Goal: Subscribe to service/newsletter

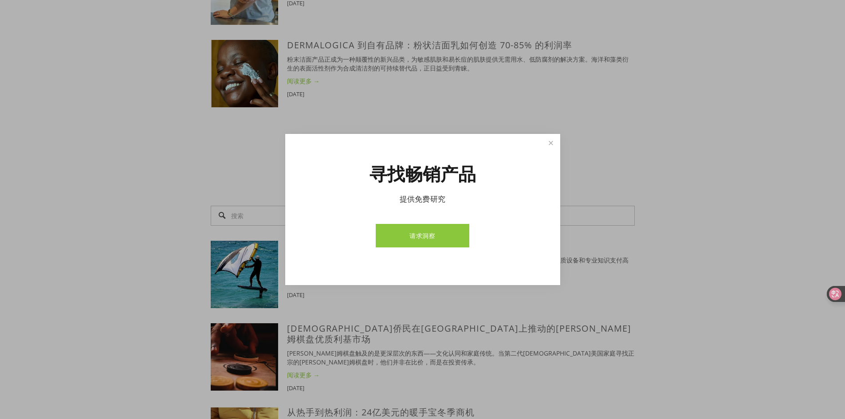
scroll to position [2690, 0]
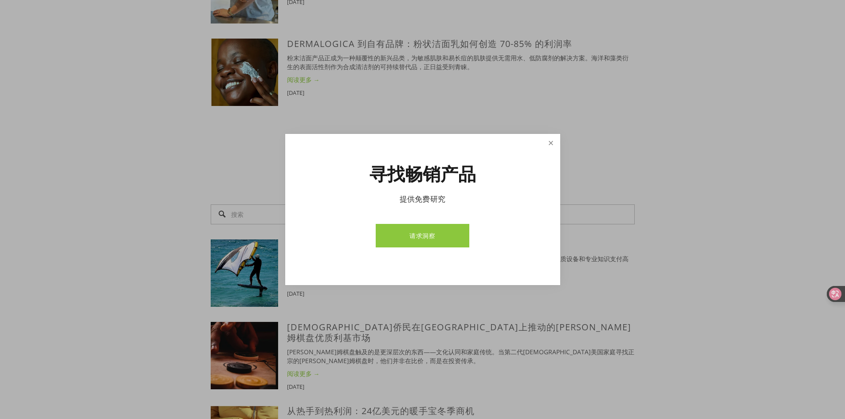
click at [548, 141] on link "关闭" at bounding box center [551, 143] width 16 height 16
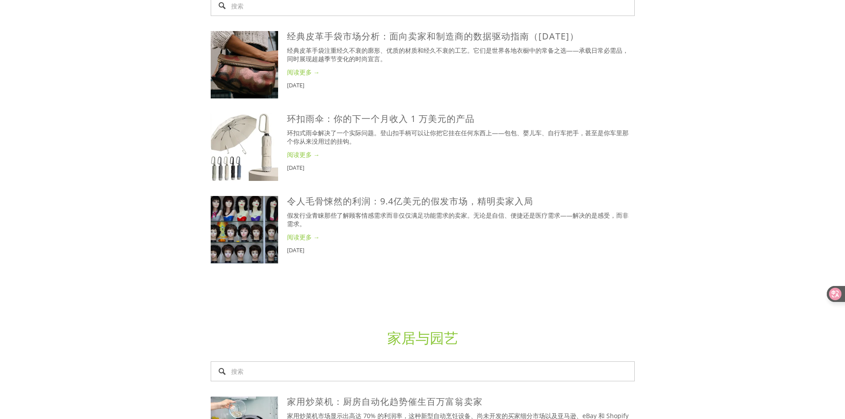
scroll to position [0, 0]
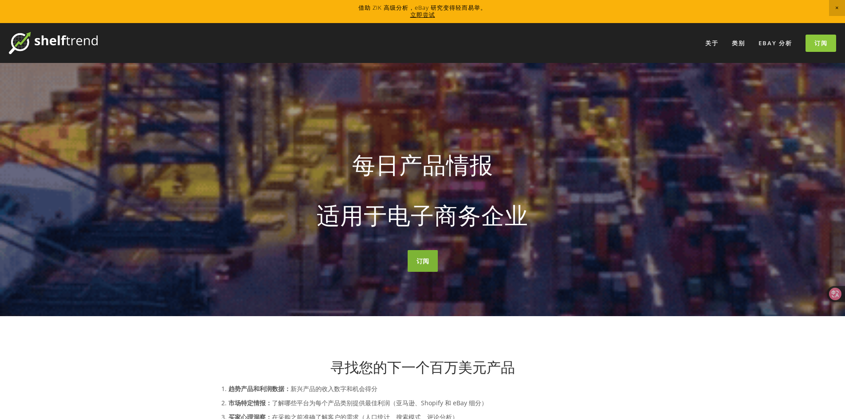
click at [421, 266] on link "订阅" at bounding box center [422, 261] width 30 height 22
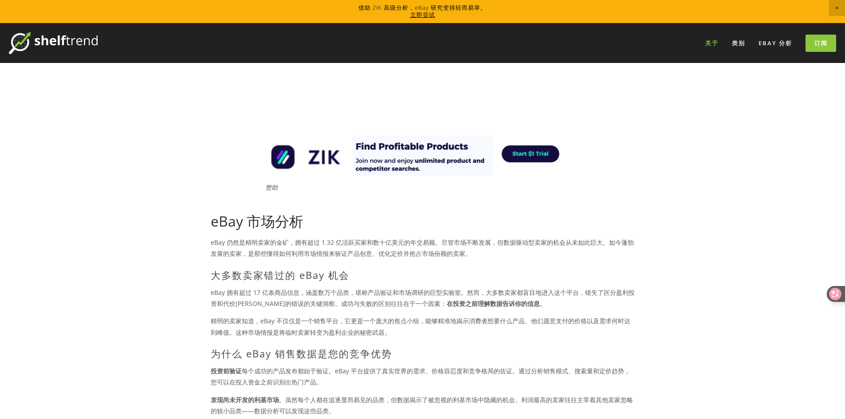
click at [714, 42] on font "关于" at bounding box center [711, 43] width 13 height 8
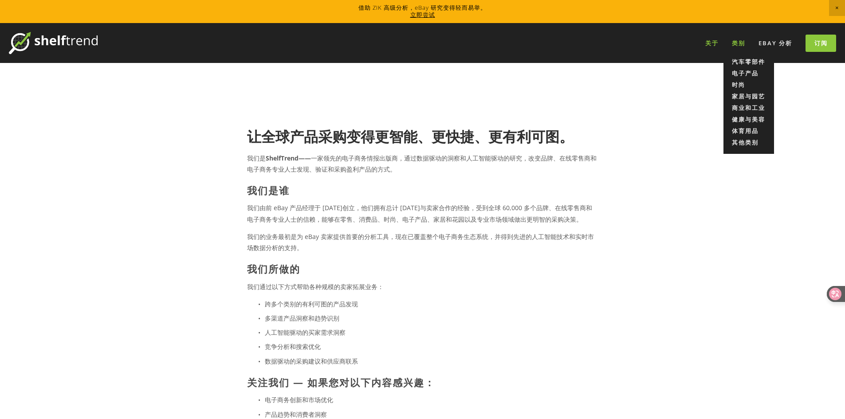
click at [738, 40] on font "类别" at bounding box center [737, 43] width 13 height 8
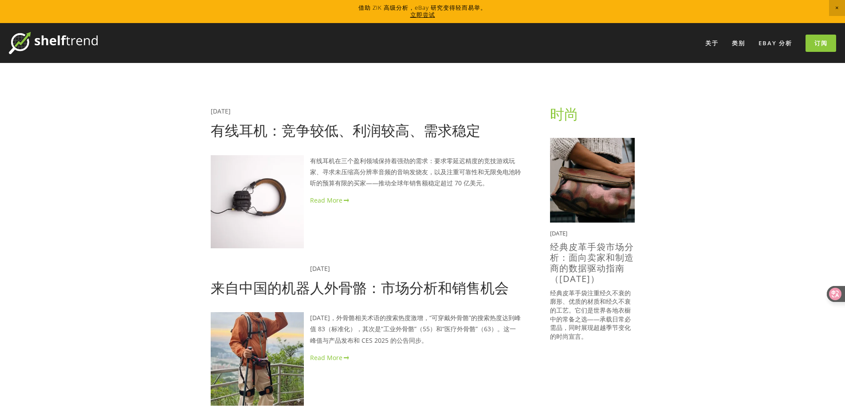
click at [76, 40] on img at bounding box center [53, 43] width 89 height 22
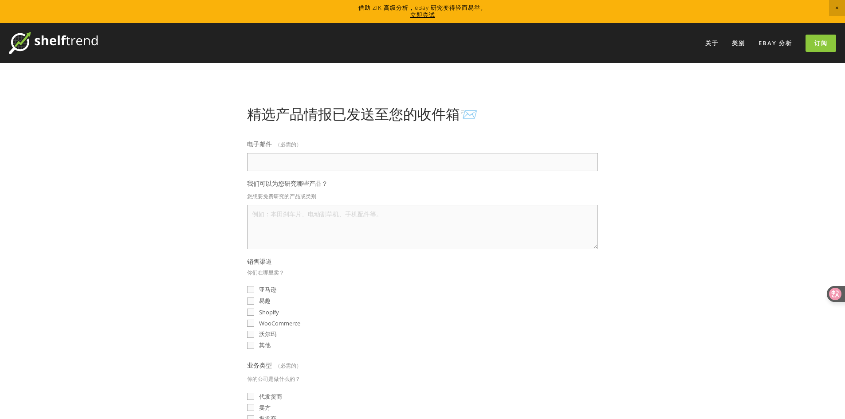
click at [327, 162] on input "电子邮件 （必需的）" at bounding box center [422, 162] width 351 height 18
type input "1136801563@qq.com"
type textarea "d"
type textarea "电池"
drag, startPoint x: 344, startPoint y: 333, endPoint x: 323, endPoint y: 332, distance: 20.9
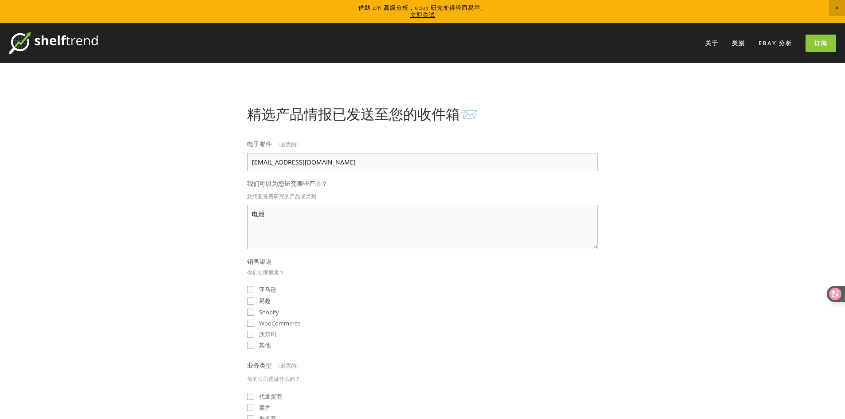
click at [344, 333] on div "沃尔玛" at bounding box center [422, 334] width 351 height 8
click at [252, 286] on input "亚马逊" at bounding box center [250, 289] width 7 height 7
checkbox input "true"
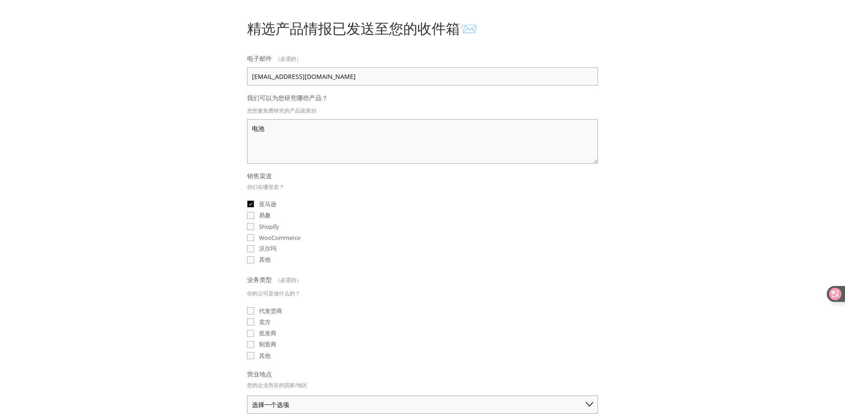
scroll to position [89, 0]
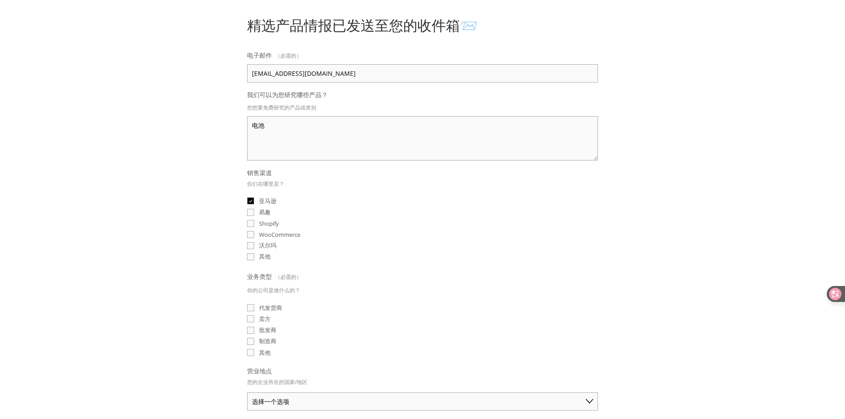
click at [250, 312] on label "代发货商" at bounding box center [264, 308] width 35 height 8
click at [250, 311] on input "代发货商" at bounding box center [250, 307] width 7 height 7
checkbox input "true"
click at [248, 320] on input "卖方" at bounding box center [250, 318] width 7 height 7
checkbox input "true"
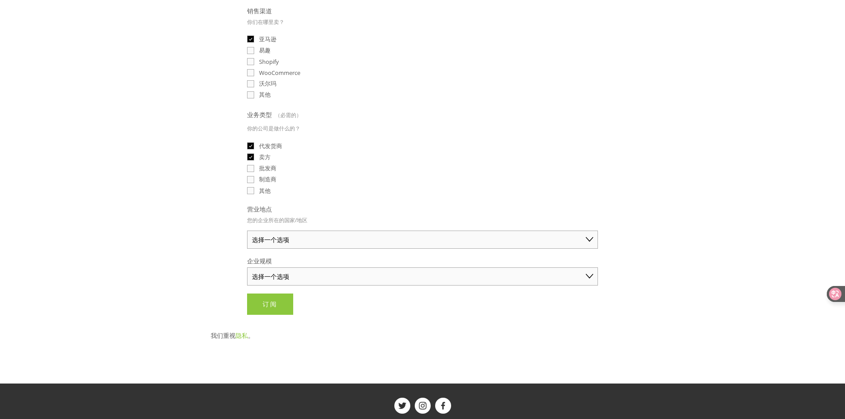
scroll to position [266, 0]
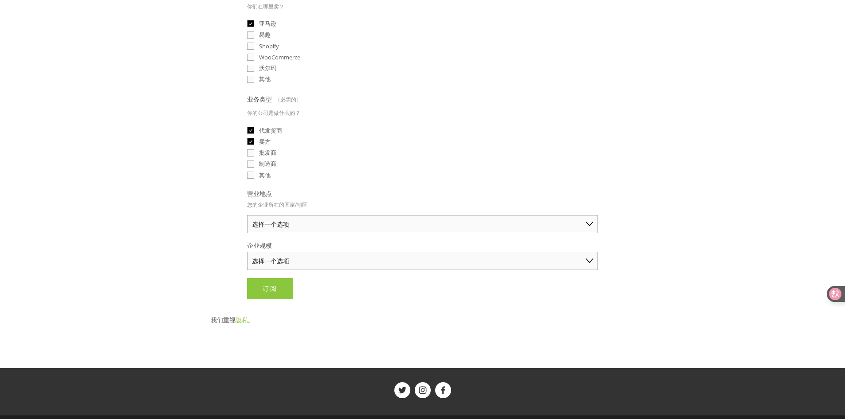
click at [324, 226] on select "选择一个选项 澳大利亚 美国 英国 中国 日本 德国 加拿大 其他" at bounding box center [422, 224] width 351 height 18
select select "[GEOGRAPHIC_DATA]"
click at [247, 215] on select "选择一个选项 澳大利亚 美国 英国 中国 日本 德国 加拿大 其他" at bounding box center [422, 224] width 351 height 18
click at [182, 254] on div "关于 类别 汽车零部件 电子产品 时尚 家居与园艺" at bounding box center [422, 137] width 845 height 761
click at [315, 258] on select "选择一个选项 个人商家（年销售额低于 5 万美元） 小型企业（年销售额 5 万至 25 万美元） 成熟企业（年销售额超过 25 万美元）" at bounding box center [422, 261] width 351 height 18
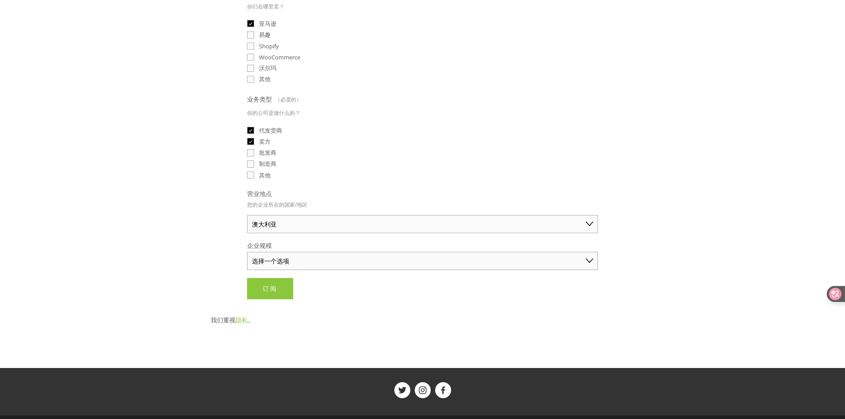
select select "Small Business ($50K - $250K annual sales)"
click at [247, 252] on select "选择一个选项 个人商家（年销售额低于 5 万美元） 小型企业（年销售额 5 万至 25 万美元） 成熟企业（年销售额超过 25 万美元）" at bounding box center [422, 261] width 351 height 18
click at [196, 284] on main "精选产品情报已发送至您的收件箱📨 电子邮件 （必需的） 1136801563@qq.com 我们可以为您研究哪些产品？ 您想要免费研究的产品或类别 电池 销售…" at bounding box center [422, 82] width 452 height 571
click at [281, 295] on button "订阅 订阅" at bounding box center [270, 288] width 46 height 21
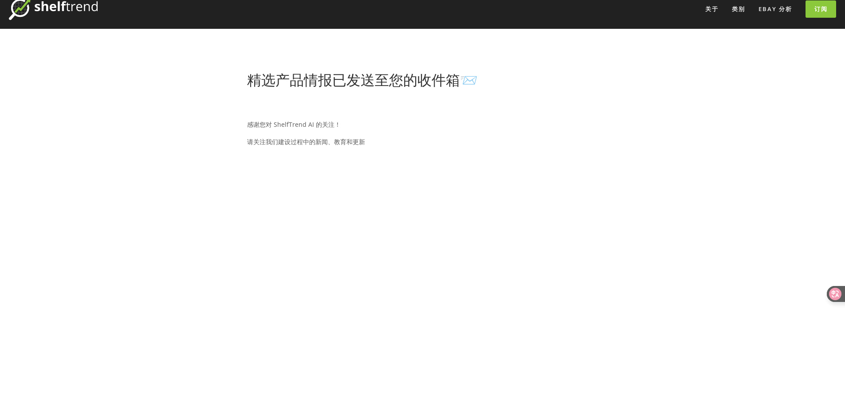
scroll to position [0, 0]
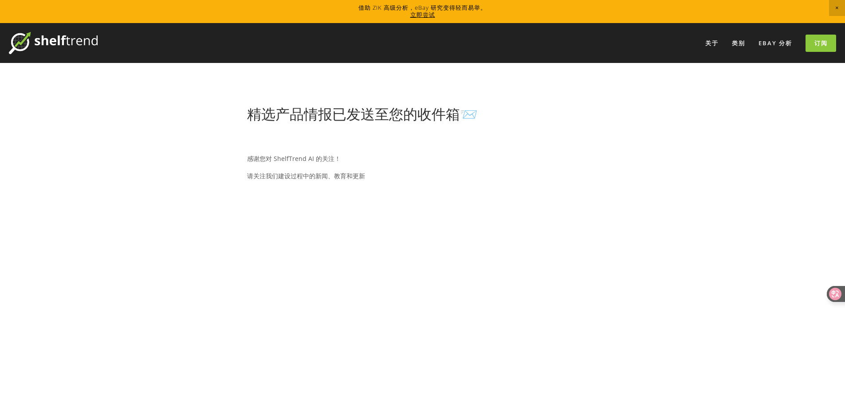
click at [64, 42] on img at bounding box center [53, 43] width 89 height 22
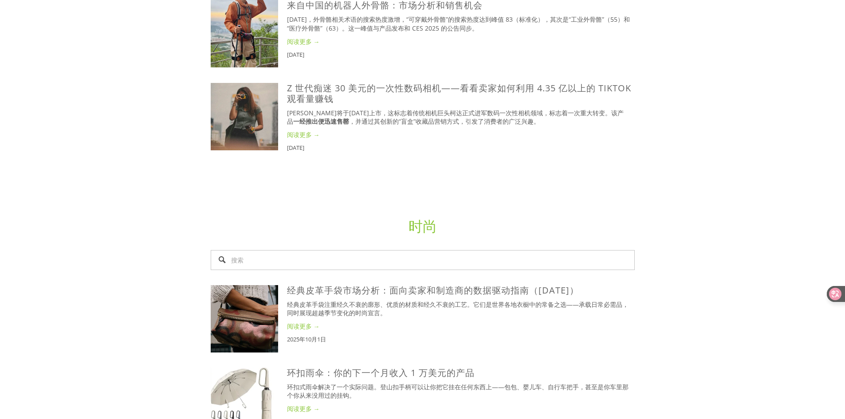
scroll to position [1182, 0]
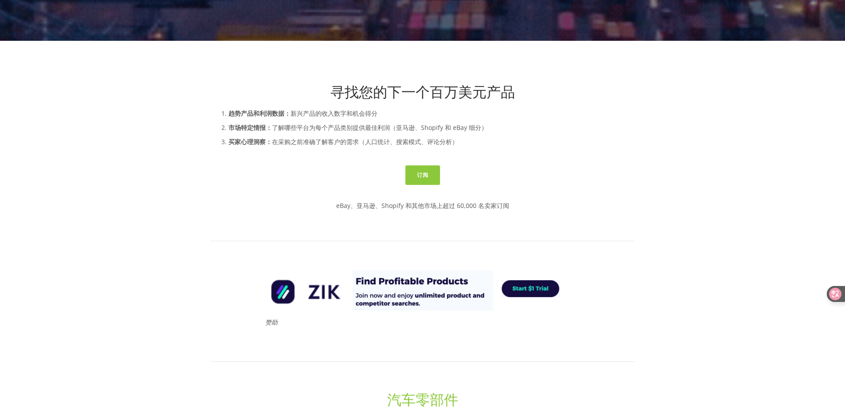
scroll to position [281, 0]
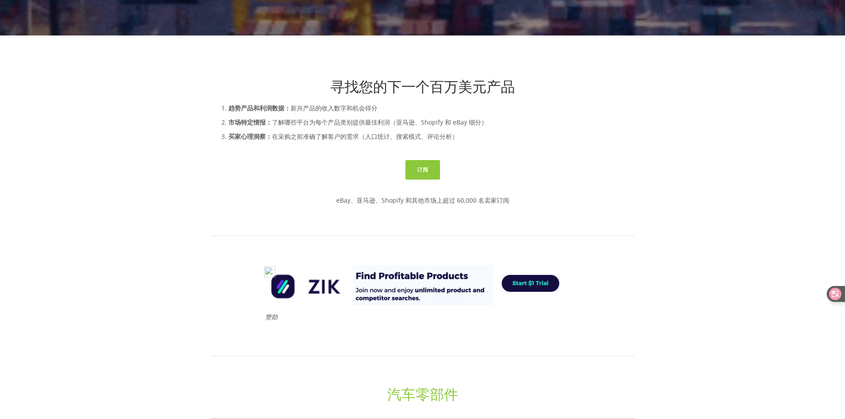
click at [495, 284] on img at bounding box center [422, 285] width 319 height 40
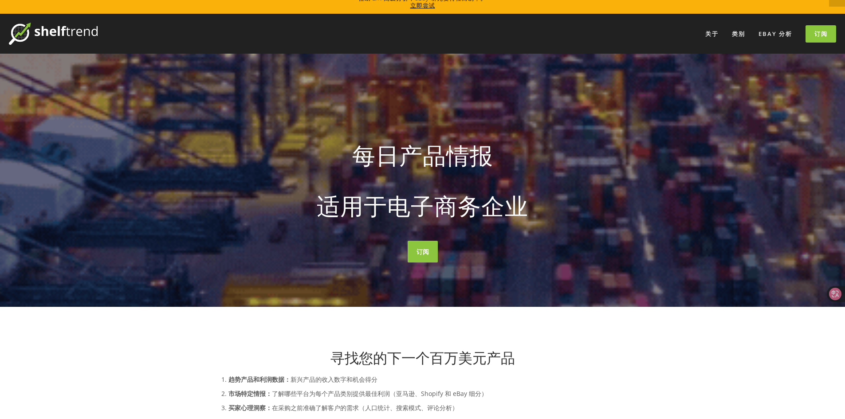
scroll to position [15, 0]
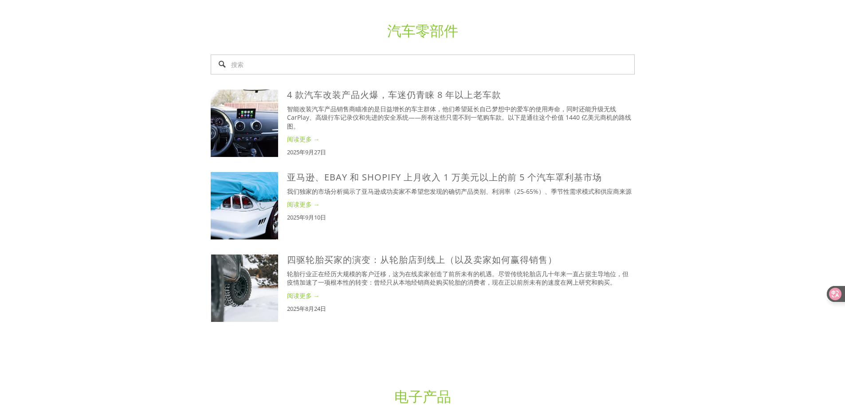
scroll to position [576, 0]
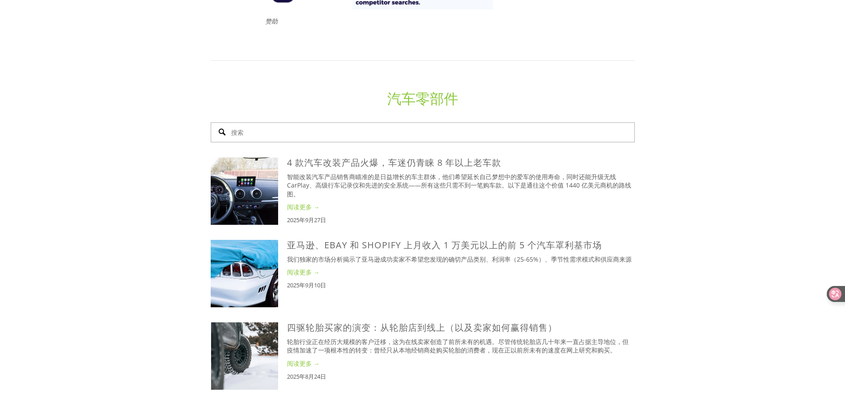
click at [392, 136] on input "搜索" at bounding box center [423, 132] width 424 height 20
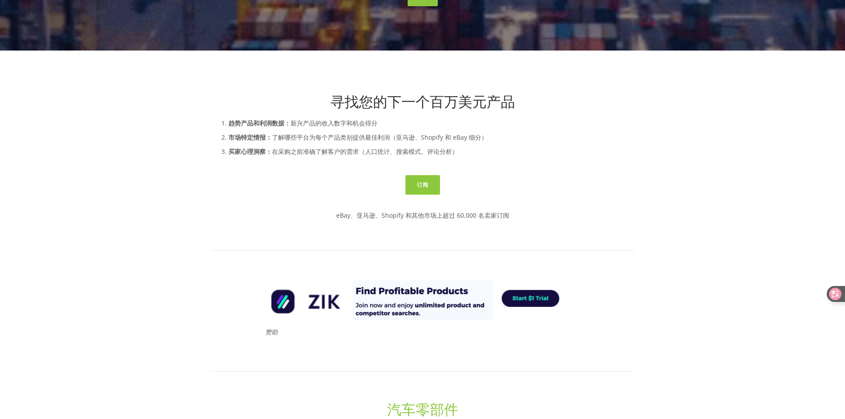
scroll to position [251, 0]
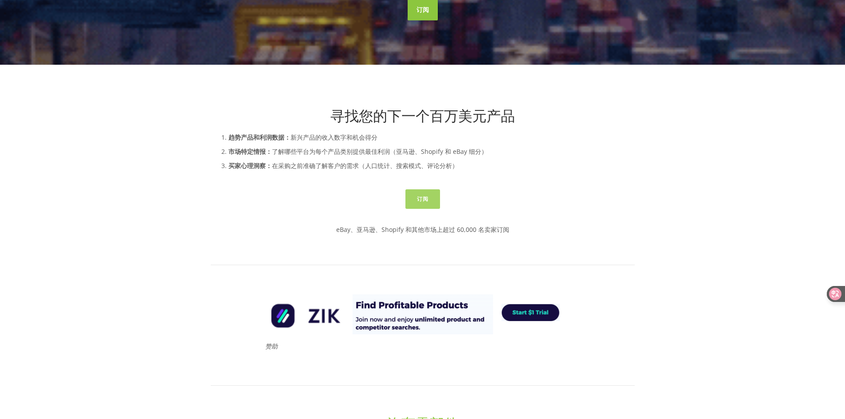
click at [424, 196] on font "订阅" at bounding box center [423, 199] width 12 height 8
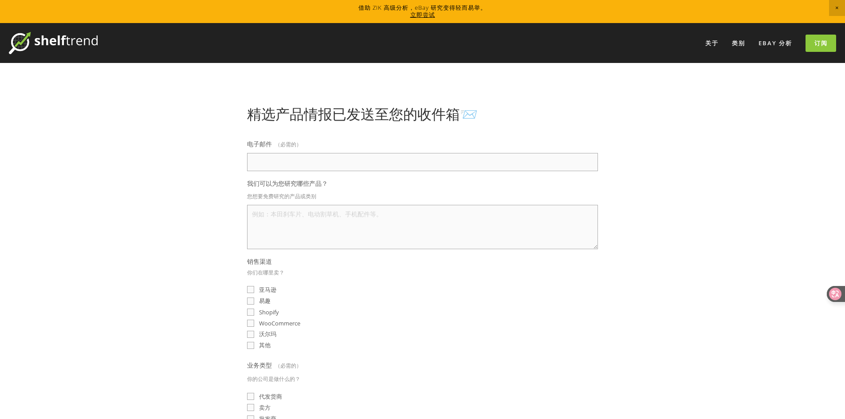
click at [374, 167] on input "电子邮件 （必需的）" at bounding box center [422, 162] width 351 height 18
type input "[EMAIL_ADDRESS][DOMAIN_NAME]"
click at [673, 194] on div "关于 类别 汽车零部件 电子产品 时尚 家居与园艺" at bounding box center [422, 403] width 845 height 761
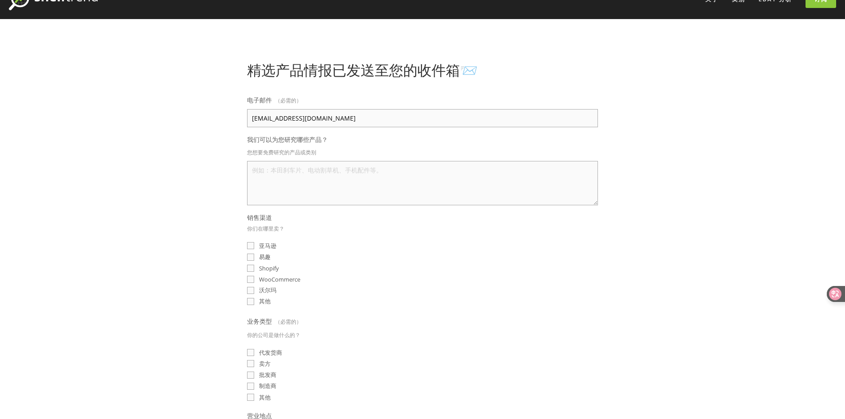
scroll to position [44, 0]
click at [419, 186] on html "借助 ZIK 高级分析，eBay 研究变得轻而易举。 立即尝试 关于 类别 汽车零部件 电子产品 时尚 家居与园艺" at bounding box center [422, 348] width 845 height 784
click at [418, 178] on textarea "我们可以为您研究哪些产品？" at bounding box center [422, 182] width 351 height 44
type textarea "电池"
click at [265, 242] on font "亚马逊" at bounding box center [267, 245] width 17 height 8
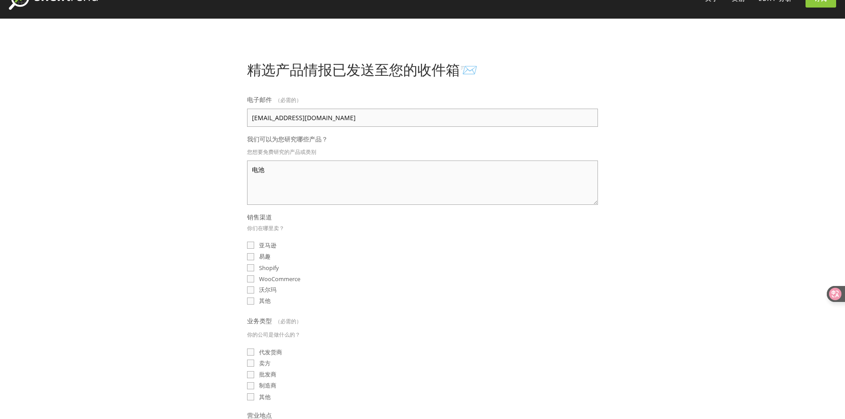
click at [254, 242] on input "亚马逊" at bounding box center [250, 245] width 7 height 7
checkbox input "true"
click at [259, 286] on font "沃尔玛" at bounding box center [267, 290] width 17 height 8
click at [254, 286] on input "沃尔玛" at bounding box center [250, 289] width 7 height 7
checkbox input "true"
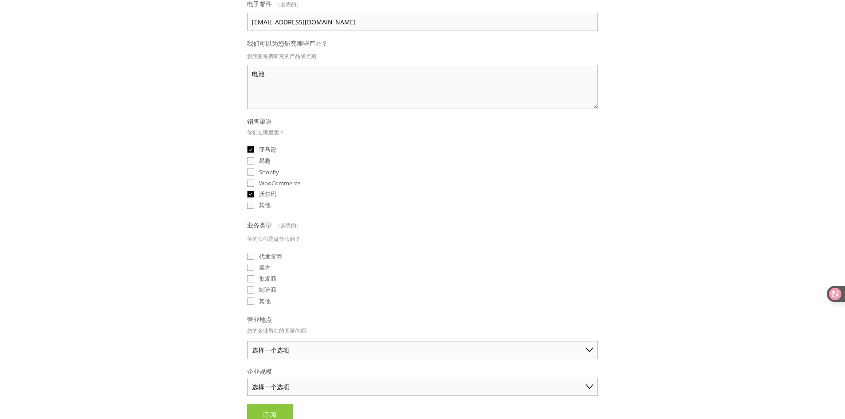
scroll to position [148, 0]
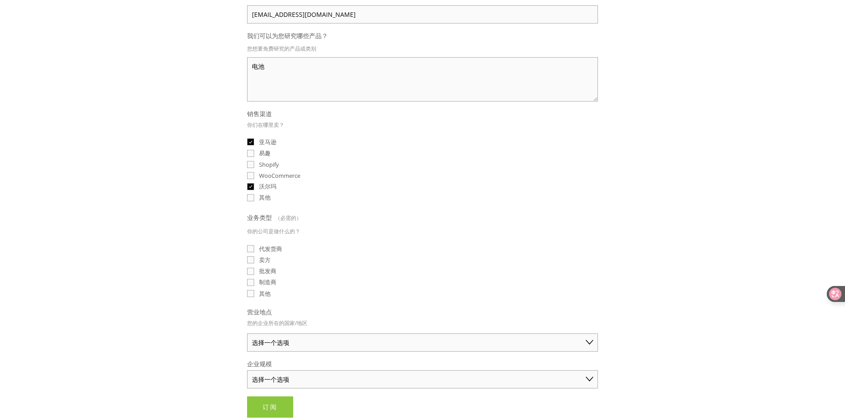
click at [254, 279] on label "制造商" at bounding box center [261, 282] width 29 height 8
click at [254, 279] on input "制造商" at bounding box center [250, 282] width 7 height 7
checkbox input "true"
click at [259, 273] on font "批发商" at bounding box center [267, 271] width 17 height 8
click at [254, 273] on input "批发商" at bounding box center [250, 271] width 7 height 7
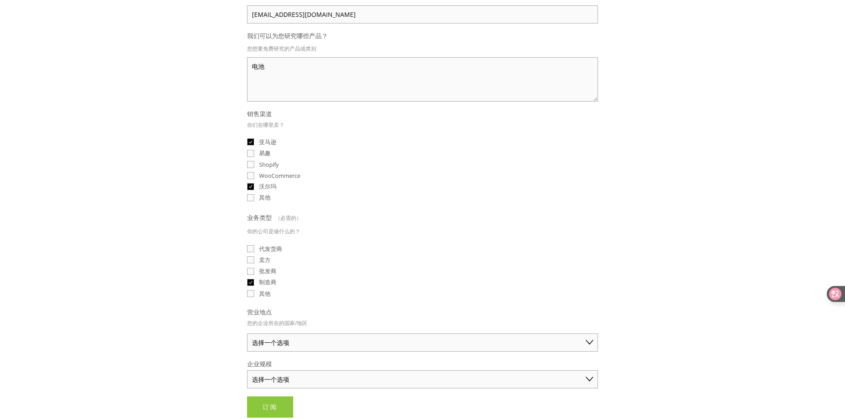
checkbox input "true"
click at [259, 262] on font "卖方" at bounding box center [265, 260] width 12 height 8
click at [254, 262] on input "卖方" at bounding box center [250, 259] width 7 height 7
checkbox input "true"
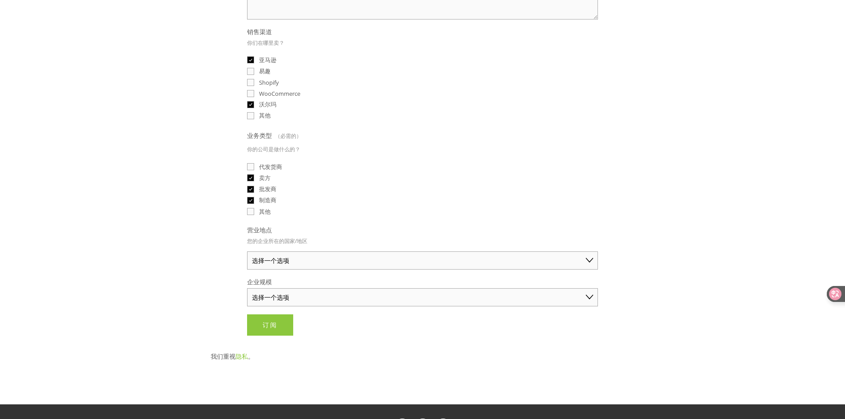
scroll to position [236, 0]
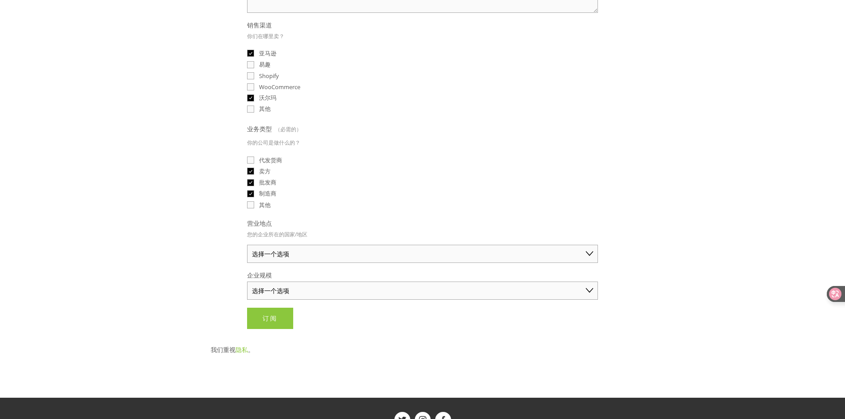
click at [304, 252] on html "借助 ZIK 高级分析，eBay 研究变得轻而易举。 立即尝试 关于 类别 汽车零部件 电子产品 时尚 家居与园艺" at bounding box center [422, 156] width 845 height 784
click at [290, 260] on select "选择一个选项 澳大利亚 美国 英国 中国 日本 德国 加拿大 其他" at bounding box center [422, 254] width 351 height 18
click at [247, 245] on select "选择一个选项 澳大利亚 美国 英国 中国 日本 德国 加拿大 其他" at bounding box center [422, 254] width 351 height 18
click at [289, 261] on select "澳大利亚 美国 英国 中国 日本 德国 加拿大 其他" at bounding box center [422, 254] width 351 height 18
click at [247, 245] on select "澳大利亚 美国 英国 中国 日本 德国 加拿大 其他" at bounding box center [422, 254] width 351 height 18
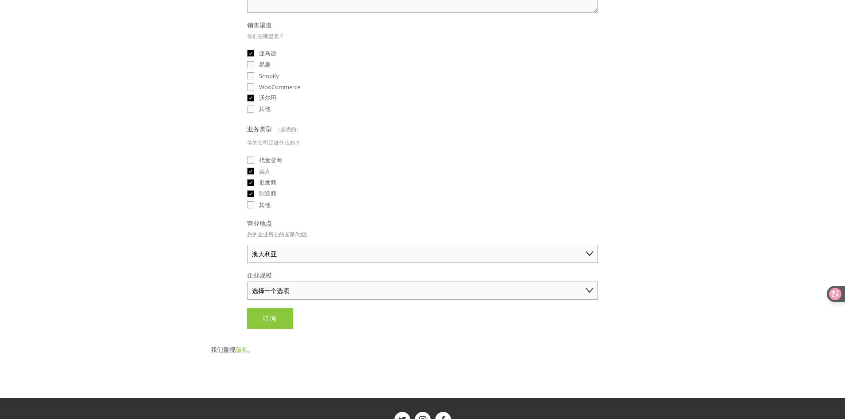
click at [277, 261] on select "澳大利亚 美国 英国 中国 日本 德国 加拿大 其他" at bounding box center [422, 254] width 351 height 18
select select "China"
click at [247, 245] on select "澳大利亚 美国 英国 中国 日本 德国 加拿大 其他" at bounding box center [422, 254] width 351 height 18
drag, startPoint x: 201, startPoint y: 283, endPoint x: 245, endPoint y: 287, distance: 44.1
click at [203, 283] on main "精选产品情报已发送至您的收件箱📨 电子邮件 （必需的） 1136801563@qq.com 我们可以为您研究哪些产品？ 您想要免费研究的产品或类别 电池 销售…" at bounding box center [422, 112] width 452 height 571
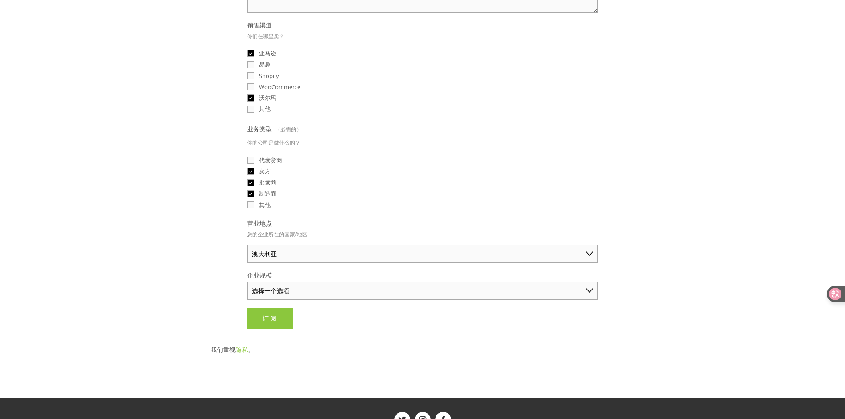
drag, startPoint x: 287, startPoint y: 289, endPoint x: 291, endPoint y: 299, distance: 10.5
click at [287, 289] on select "选择一个选项 个人商家（年销售额低于 5 万美元） 小型企业（年销售额 5 万至 25 万美元） 成熟企业（年销售额超过 25 万美元）" at bounding box center [422, 291] width 351 height 18
select select "Small Business ($50K - $250K annual sales)"
click at [247, 282] on select "选择一个选项 个人商家（年销售额低于 5 万美元） 小型企业（年销售额 5 万至 25 万美元） 成熟企业（年销售额超过 25 万美元）" at bounding box center [422, 291] width 351 height 18
drag, startPoint x: 206, startPoint y: 300, endPoint x: 262, endPoint y: 314, distance: 58.5
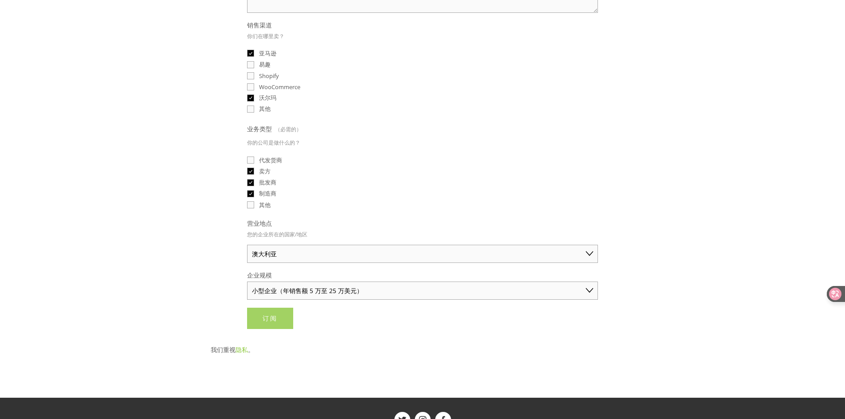
click at [210, 302] on div "精选产品情报已发送至您的收件箱📨 电子邮件 （必需的） 1136801563@qq.com 我们可以为您研究哪些产品？ 您想要免费研究的产品或类别 电池 销售…" at bounding box center [422, 102] width 439 height 467
click at [262, 317] on font "订阅" at bounding box center [269, 318] width 15 height 8
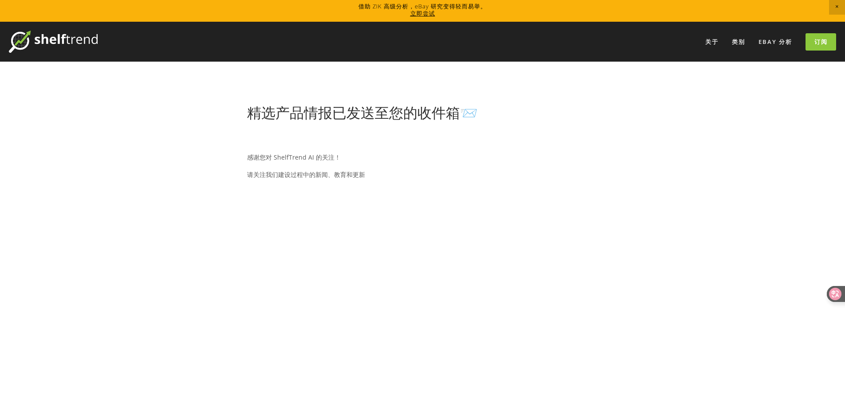
scroll to position [0, 0]
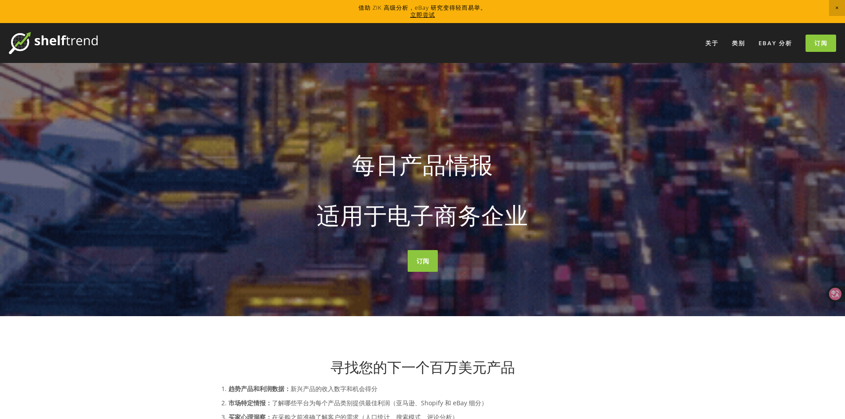
click at [837, 7] on span "关闭公告" at bounding box center [837, 8] width 16 height 16
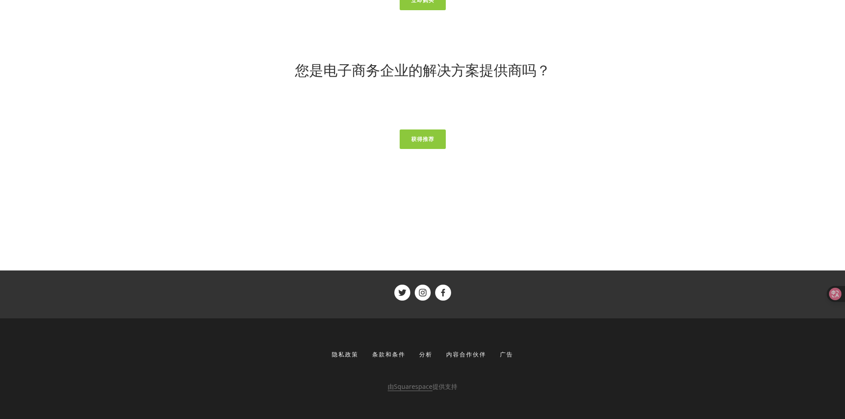
scroll to position [3841, 0]
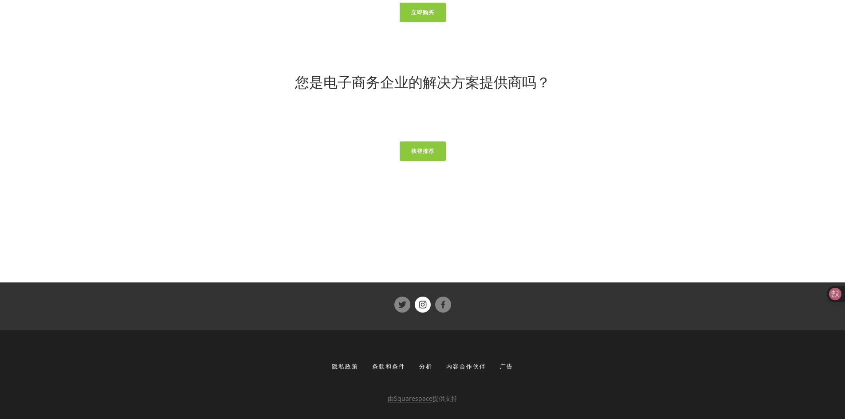
click at [424, 306] on use "货架趋势" at bounding box center [422, 305] width 8 height 8
click at [439, 301] on use "货架趋势" at bounding box center [443, 305] width 16 height 16
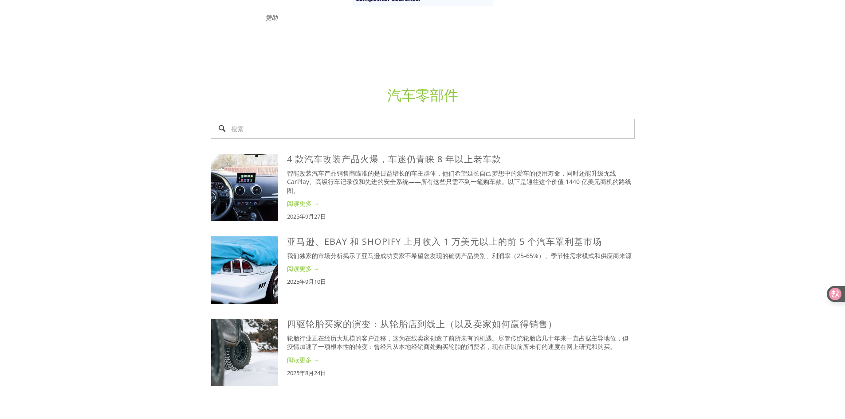
scroll to position [0, 0]
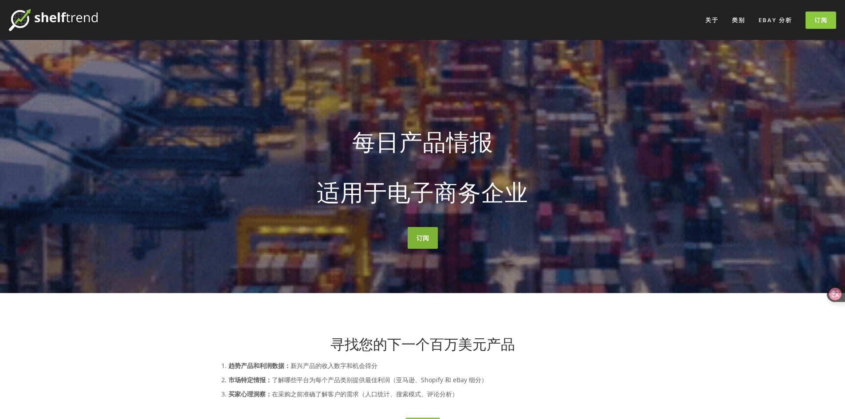
click at [421, 236] on font "订阅" at bounding box center [422, 238] width 12 height 8
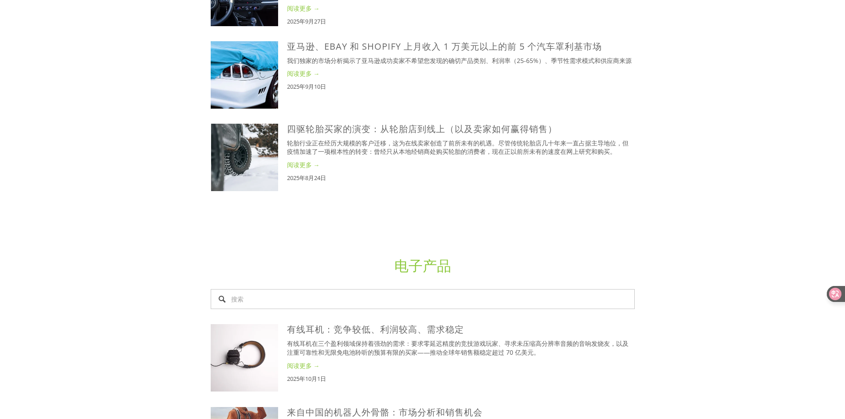
scroll to position [768, 0]
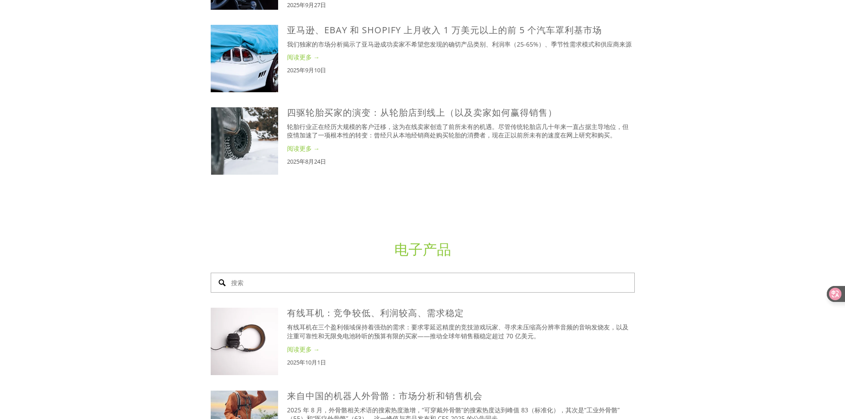
click at [274, 287] on input "搜索" at bounding box center [423, 283] width 424 height 20
type input "电池"
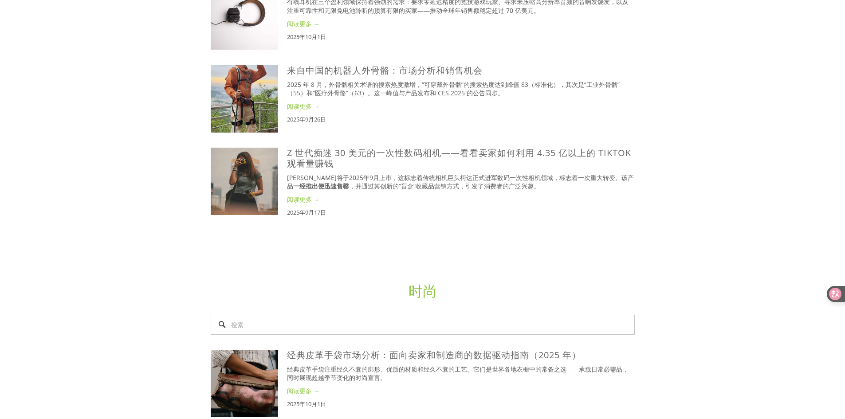
scroll to position [1142, 0]
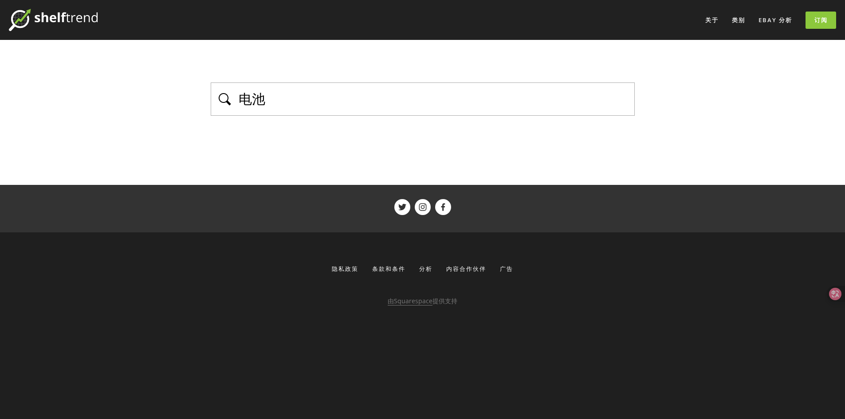
click at [340, 140] on main "电池 查看更多" at bounding box center [422, 112] width 452 height 145
click at [347, 107] on input "电池" at bounding box center [433, 99] width 391 height 19
type input "电"
type input "k"
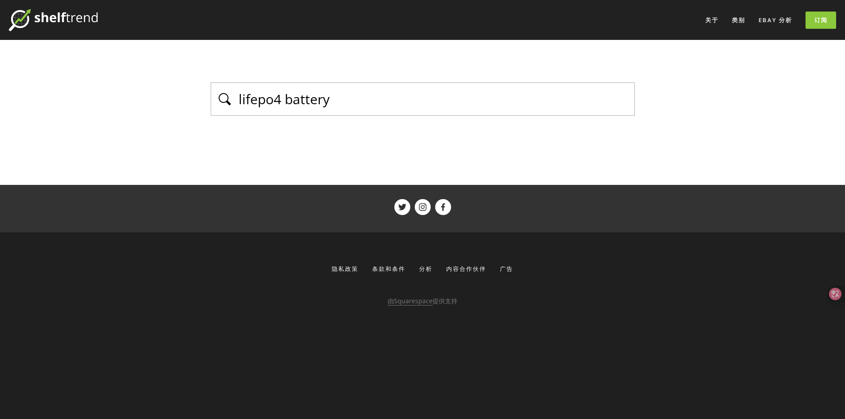
type input "lifepo4 battery"
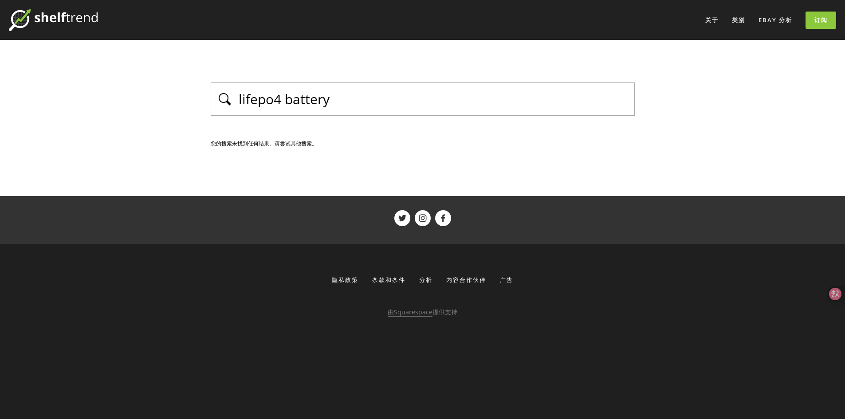
click at [218, 101] on div "lifepo4 battery" at bounding box center [423, 98] width 424 height 33
click at [220, 100] on div "lifepo4 battery" at bounding box center [423, 98] width 424 height 33
click at [318, 102] on input "lifepo4 battery" at bounding box center [433, 99] width 391 height 19
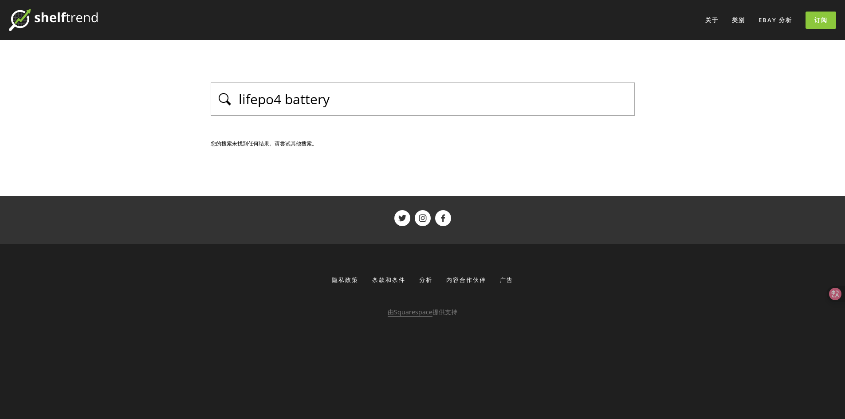
click at [372, 110] on div "lifepo4 battery" at bounding box center [423, 98] width 424 height 33
drag, startPoint x: 366, startPoint y: 107, endPoint x: 219, endPoint y: 96, distance: 147.6
click at [219, 96] on div "lifepo4 battery" at bounding box center [423, 98] width 424 height 33
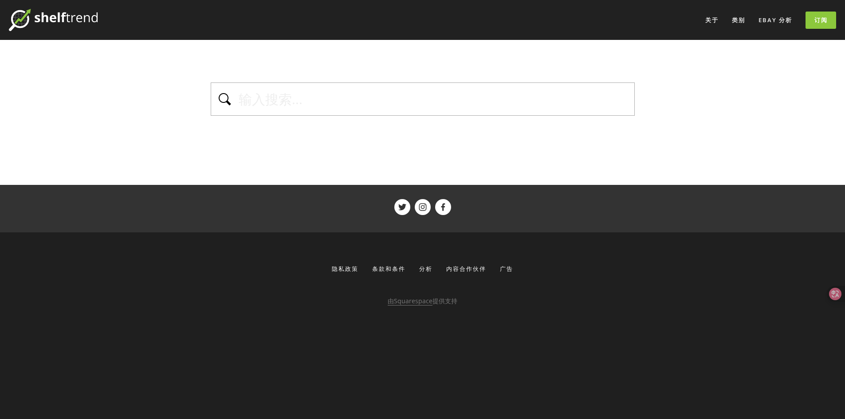
click at [79, 12] on img at bounding box center [53, 20] width 89 height 22
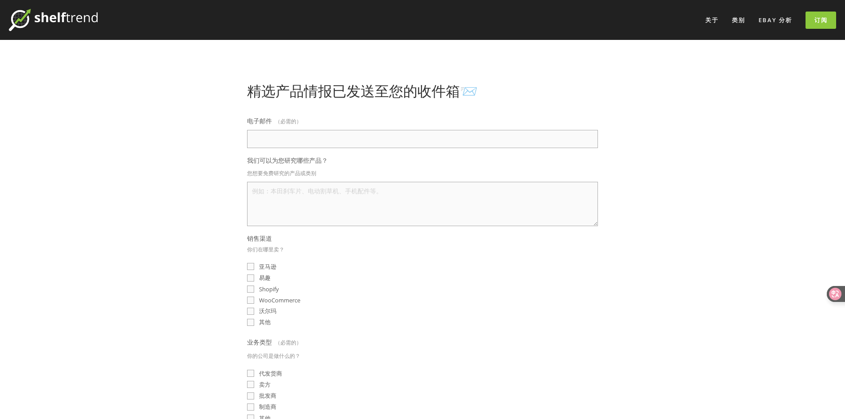
click at [321, 137] on input "电子邮件 （必需的）" at bounding box center [422, 139] width 351 height 18
click at [421, 143] on input "电子邮件 （必需的）" at bounding box center [422, 139] width 351 height 18
click at [417, 141] on input "电子邮件 （必需的）" at bounding box center [422, 139] width 351 height 18
type input "xc1136801563@126.com"
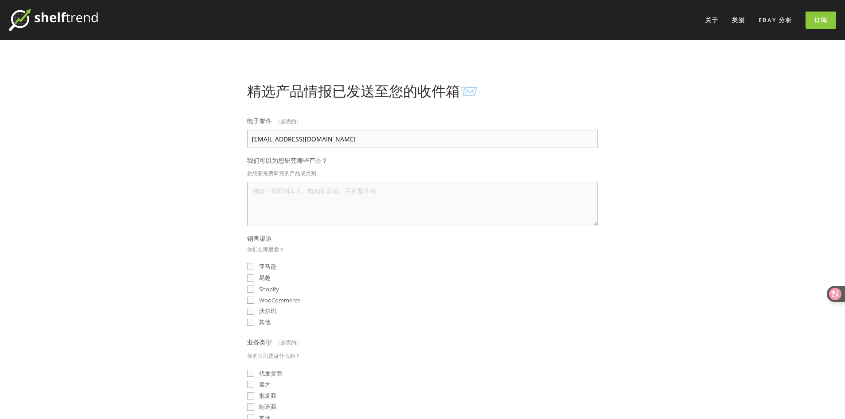
click at [399, 181] on div "我们可以为您研究哪些产品？ 您想要免费研究的产品或类别" at bounding box center [422, 191] width 351 height 70
click at [367, 208] on textarea "我们可以为您研究哪些产品？" at bounding box center [422, 204] width 351 height 44
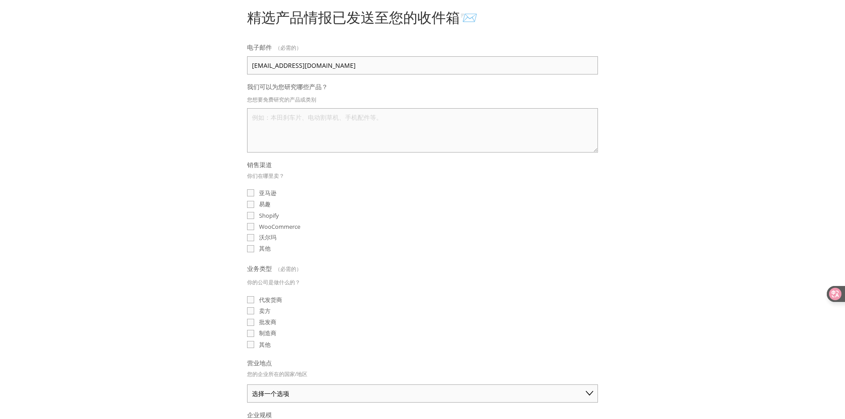
scroll to position [74, 0]
click at [260, 190] on font "亚马逊" at bounding box center [267, 192] width 17 height 8
click at [254, 190] on input "亚马逊" at bounding box center [250, 192] width 7 height 7
checkbox input "true"
click at [253, 223] on input "WooCommerce" at bounding box center [250, 226] width 7 height 7
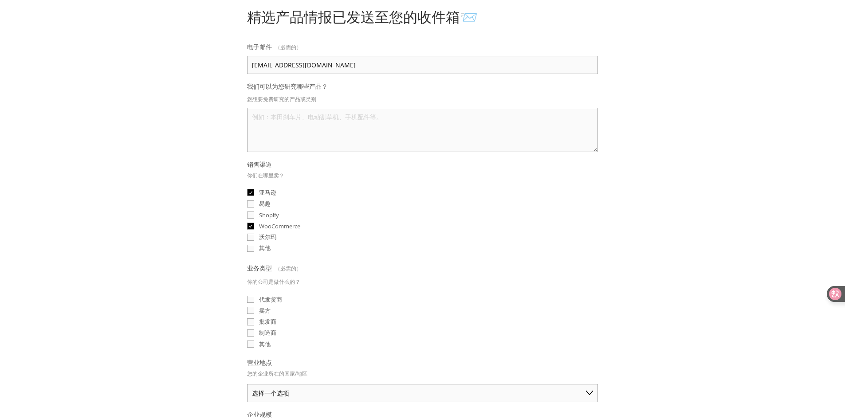
checkbox input "true"
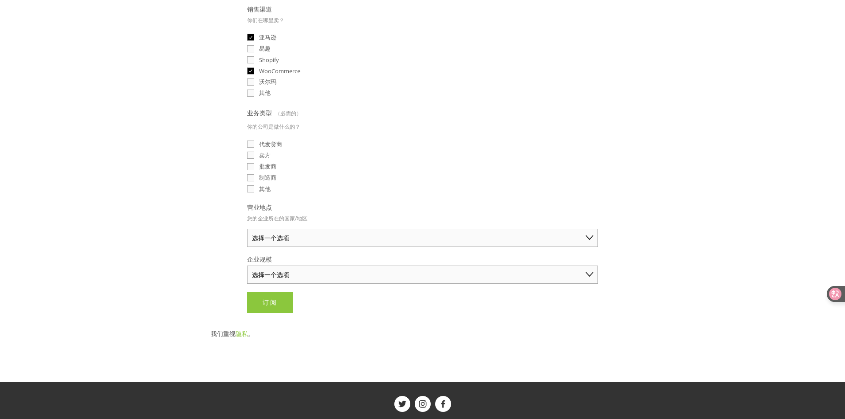
scroll to position [296, 0]
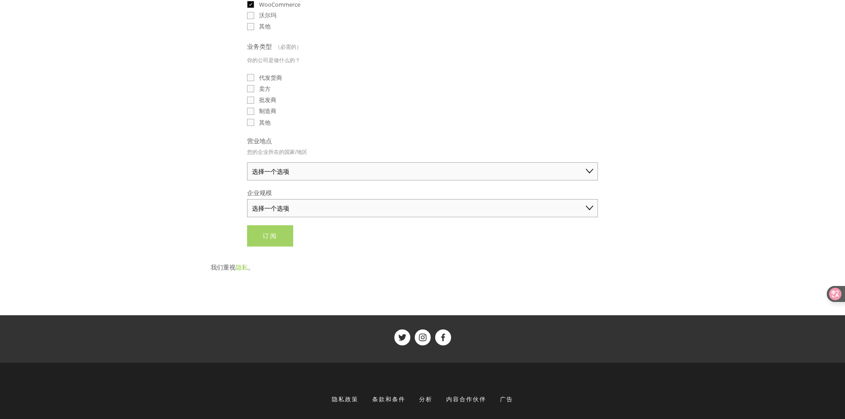
click at [270, 233] on font "订阅" at bounding box center [269, 235] width 15 height 8
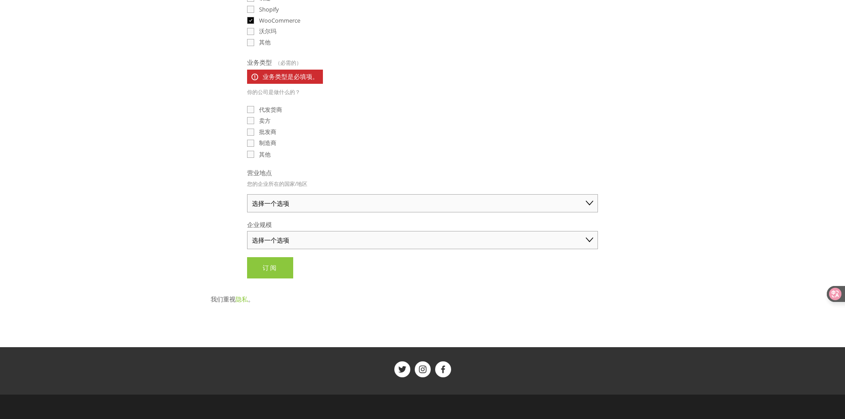
click at [337, 196] on select "选择一个选项 澳大利亚 美国 英国 中国 日本 德国 加拿大 其他" at bounding box center [422, 203] width 351 height 18
click at [328, 206] on select "选择一个选项 澳大利亚 美国 英国 中国 日本 德国 加拿大 其他" at bounding box center [422, 203] width 351 height 18
select select "China"
click at [247, 194] on select "选择一个选项 澳大利亚 美国 英国 中国 日本 德国 加拿大 其他" at bounding box center [422, 203] width 351 height 18
click at [193, 231] on div "关于 类别 汽车零部件 电子产品 时尚 家居与园艺" at bounding box center [422, 100] width 845 height 793
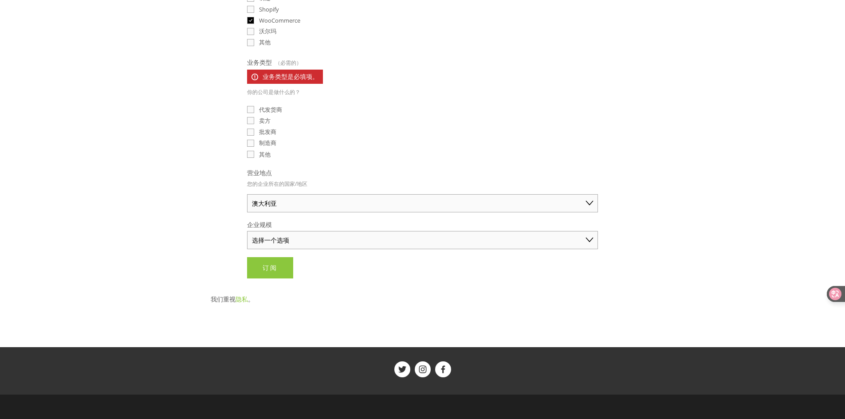
click at [272, 117] on div "卖方" at bounding box center [422, 121] width 351 height 8
click at [267, 121] on font "卖方" at bounding box center [265, 121] width 12 height 8
click at [254, 121] on input "卖方" at bounding box center [250, 120] width 7 height 7
checkbox input "true"
click at [269, 113] on font "代发货商" at bounding box center [270, 110] width 23 height 8
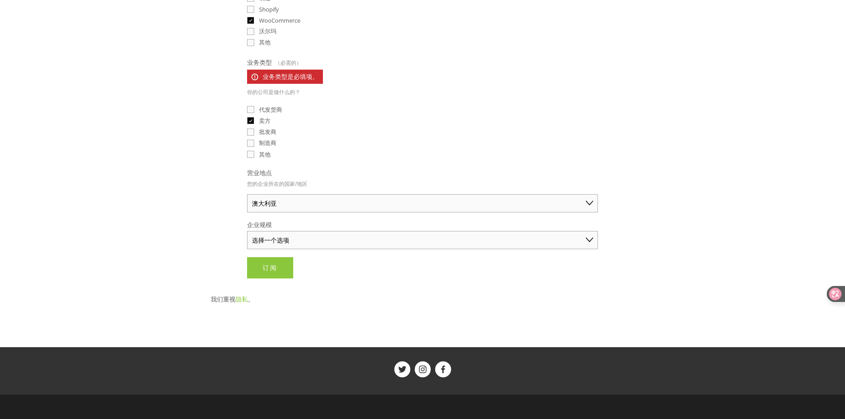
click at [254, 113] on input "代发货商" at bounding box center [250, 109] width 7 height 7
checkbox input "true"
click at [270, 132] on font "批发商" at bounding box center [267, 132] width 17 height 8
click at [254, 132] on input "批发商" at bounding box center [250, 132] width 7 height 7
checkbox input "true"
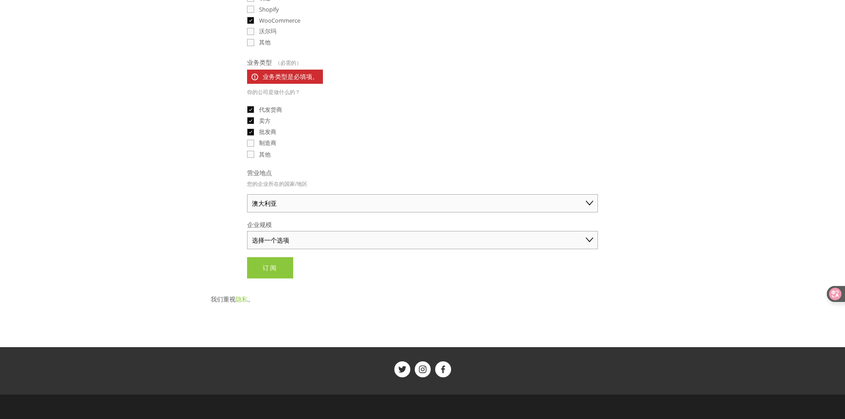
click at [292, 241] on select "选择一个选项 个人商家（年销售额低于 5 万美元） 小型企业（年销售额 5 万至 25 万美元） 成熟企业（年销售额超过 25 万美元）" at bounding box center [422, 240] width 351 height 18
select select "Small Business ($50K - $250K annual sales)"
click at [247, 231] on select "选择一个选项 个人商家（年销售额低于 5 万美元） 小型企业（年销售额 5 万至 25 万美元） 成熟企业（年销售额超过 25 万美元）" at bounding box center [422, 240] width 351 height 18
click at [265, 263] on button "订阅 订阅" at bounding box center [270, 267] width 46 height 21
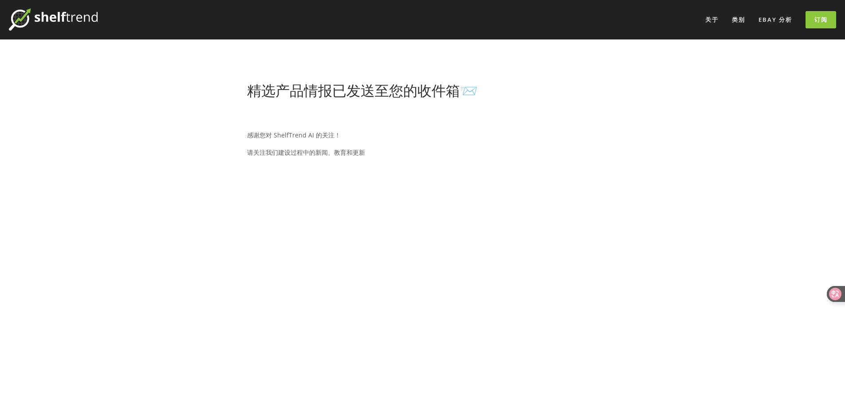
scroll to position [0, 0]
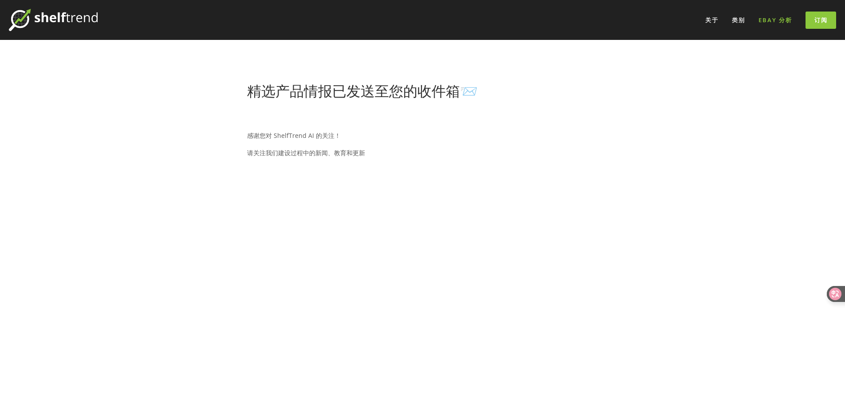
click at [761, 19] on font "eBay 分析" at bounding box center [775, 20] width 34 height 8
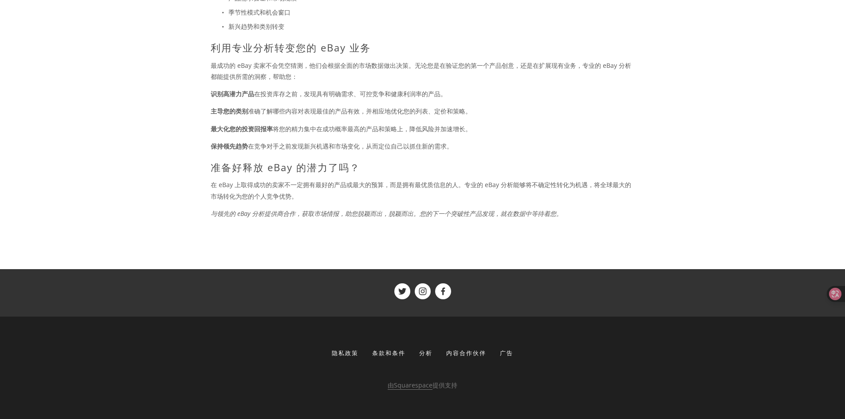
scroll to position [428, 0]
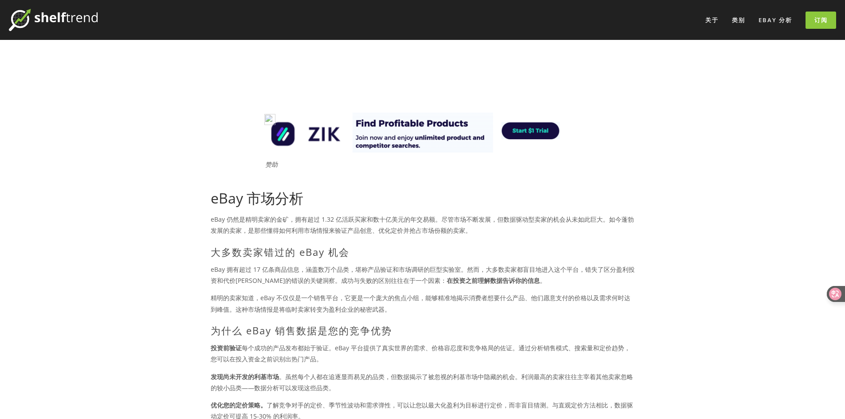
click at [544, 129] on img at bounding box center [422, 133] width 319 height 40
